Goal: Task Accomplishment & Management: Manage account settings

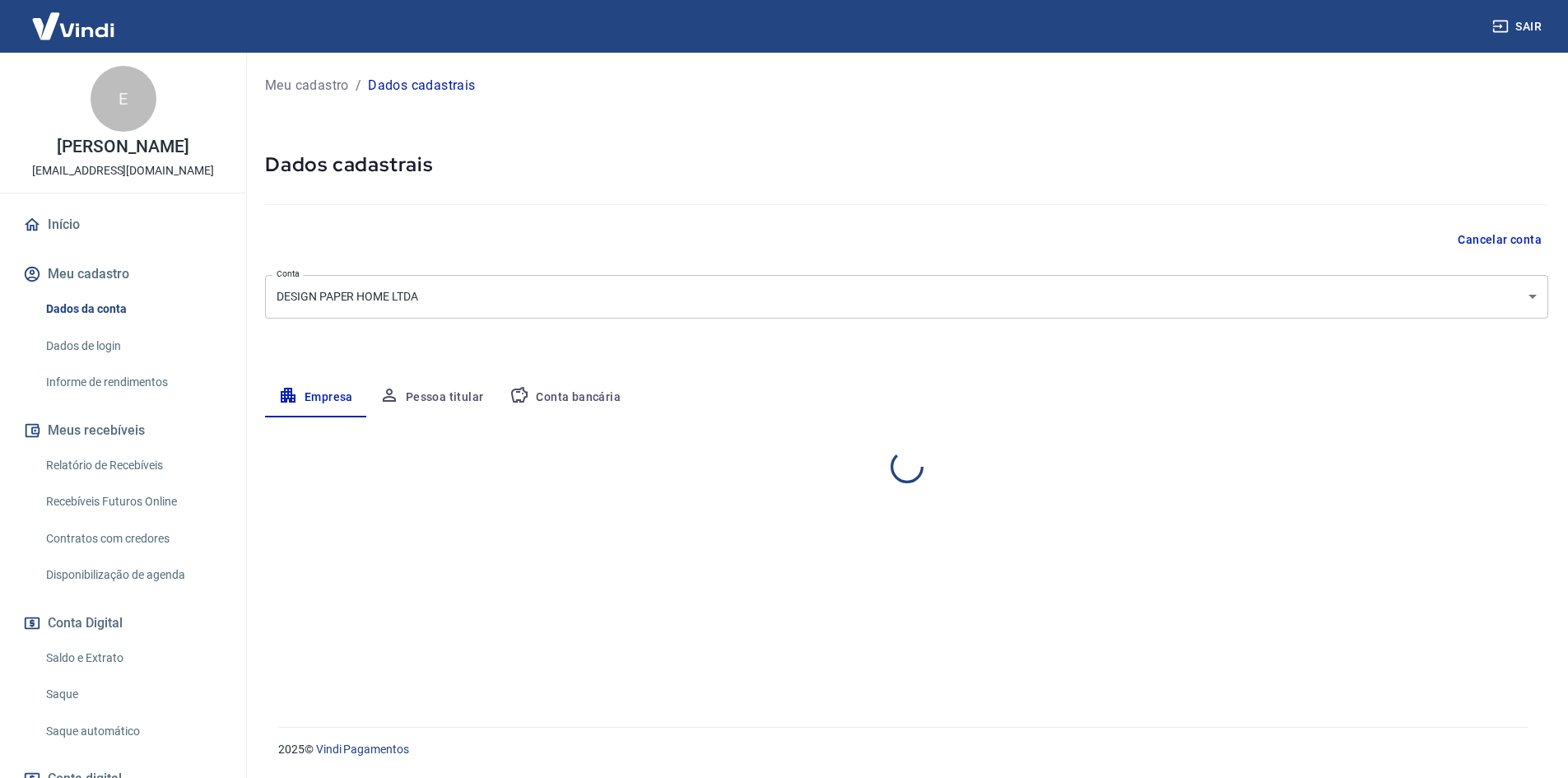
select select "SP"
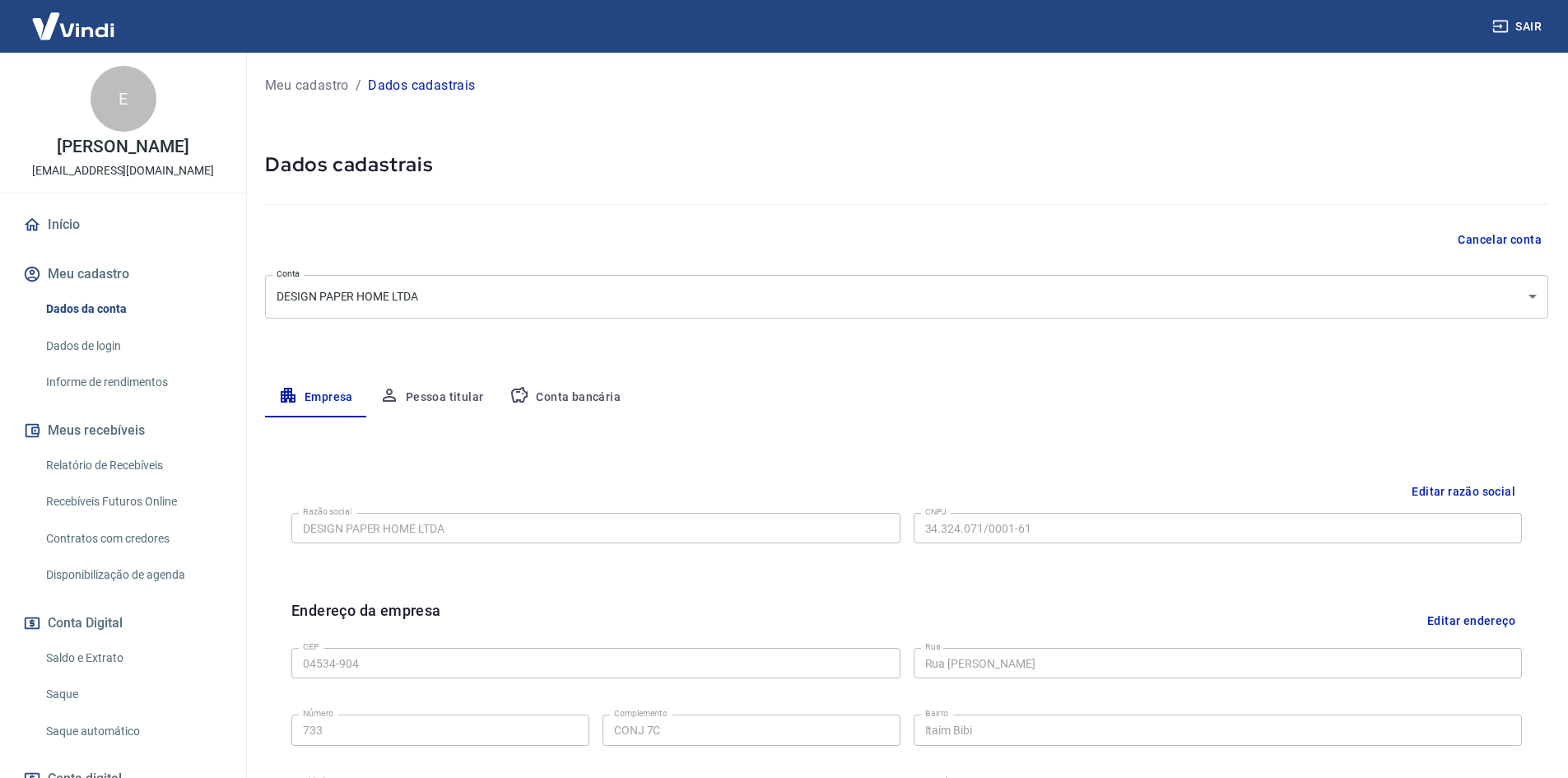
click at [103, 493] on link "Recebíveis Futuros Online" at bounding box center [133, 501] width 187 height 34
